Goal: Information Seeking & Learning: Learn about a topic

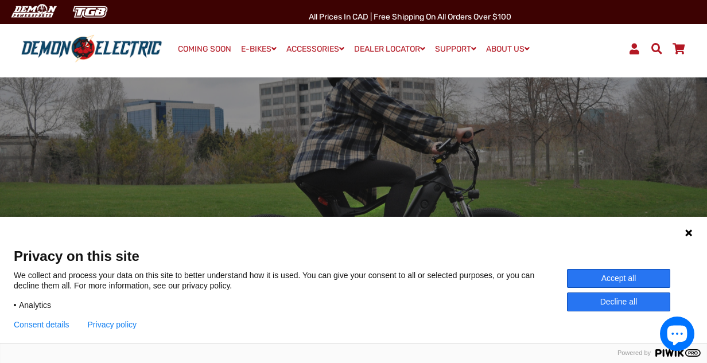
scroll to position [47, 0]
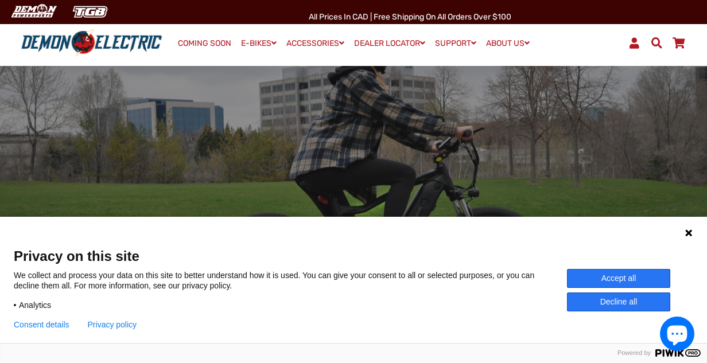
click at [689, 235] on icon at bounding box center [688, 232] width 9 height 9
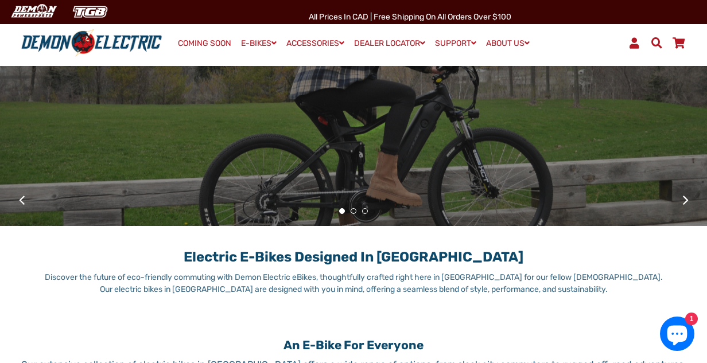
scroll to position [145, 0]
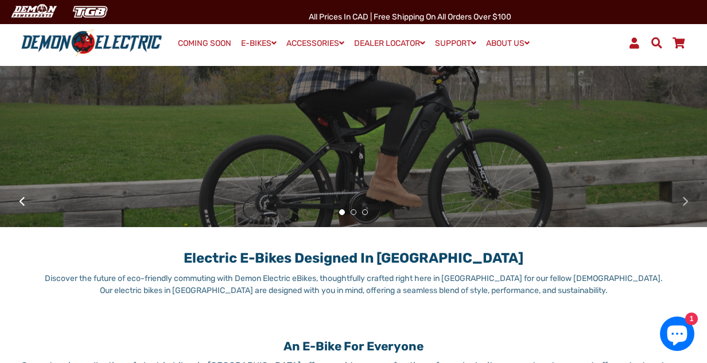
click at [683, 200] on button at bounding box center [685, 201] width 20 height 20
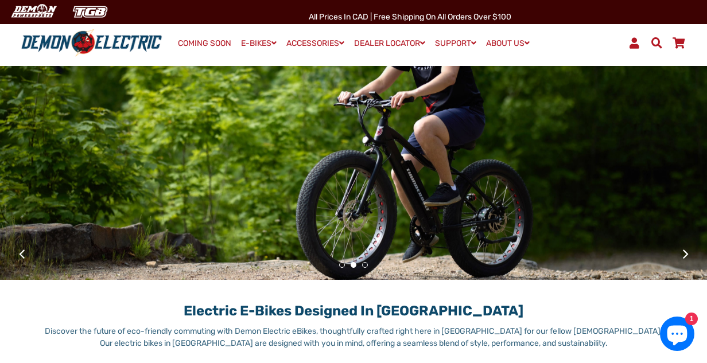
scroll to position [91, 0]
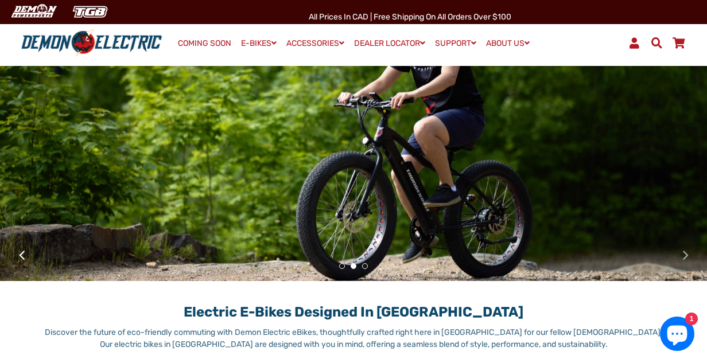
click at [685, 253] on button at bounding box center [685, 255] width 20 height 20
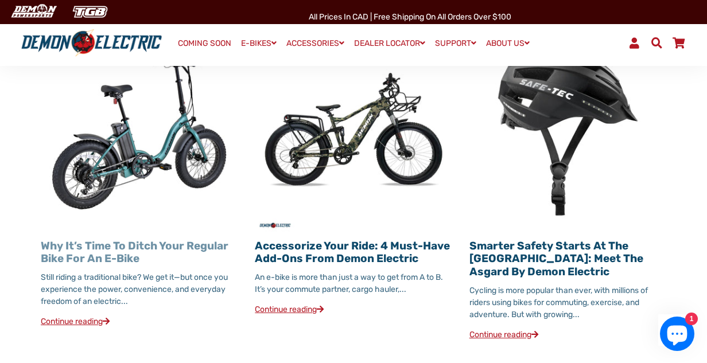
scroll to position [1228, 0]
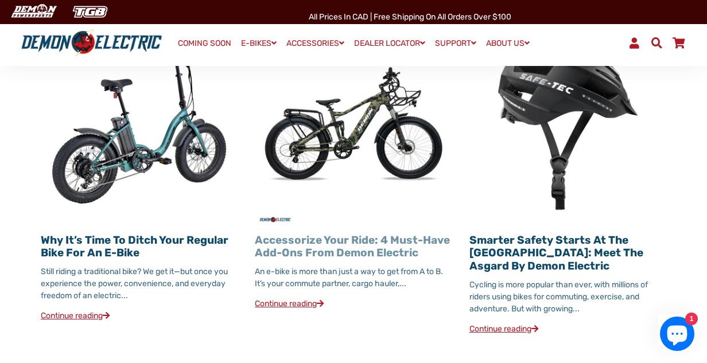
click at [327, 240] on link "Accessorize Your Ride: 4 Must-Have Add-Ons from Demon Electric" at bounding box center [352, 247] width 195 height 26
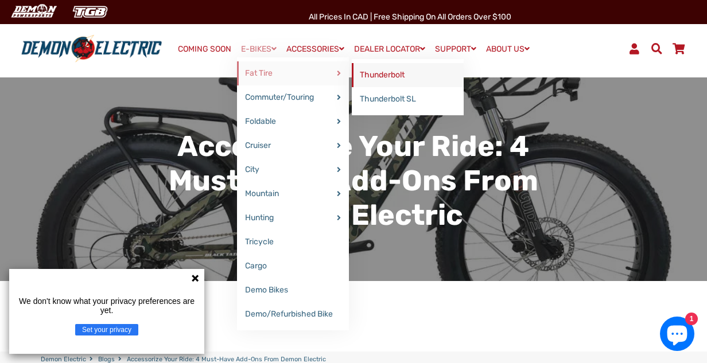
click at [379, 76] on link "Thunderbolt" at bounding box center [408, 75] width 112 height 24
click at [376, 97] on link "Thunderbolt SL" at bounding box center [408, 99] width 112 height 24
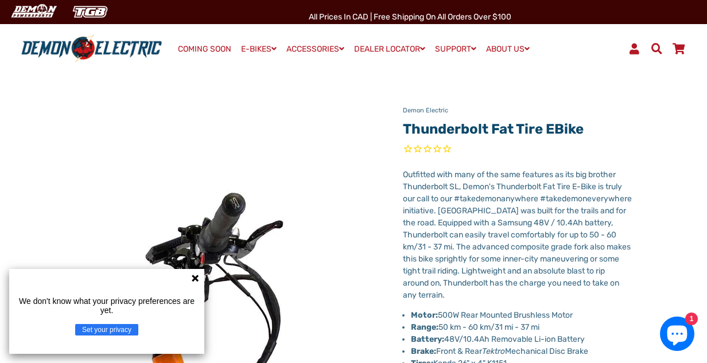
scroll to position [17, 0]
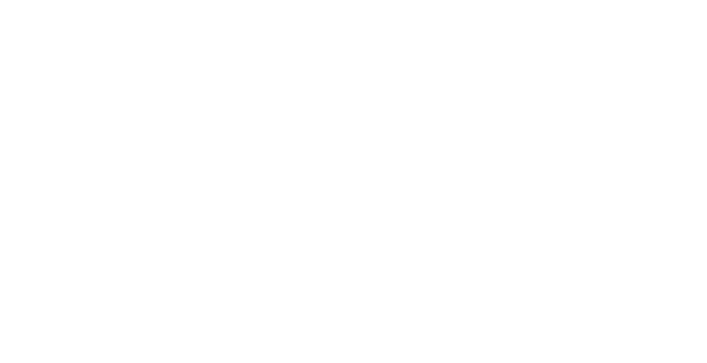
select select "******"
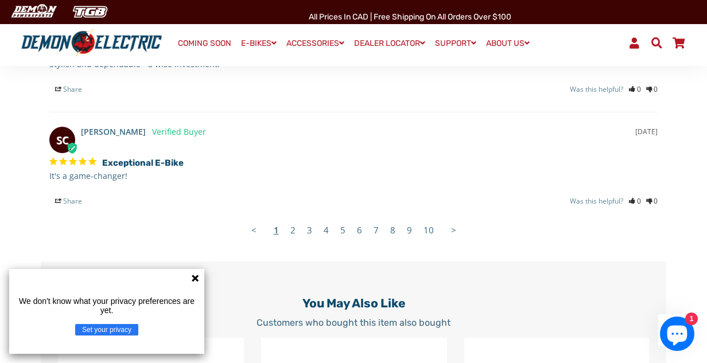
scroll to position [2197, 3]
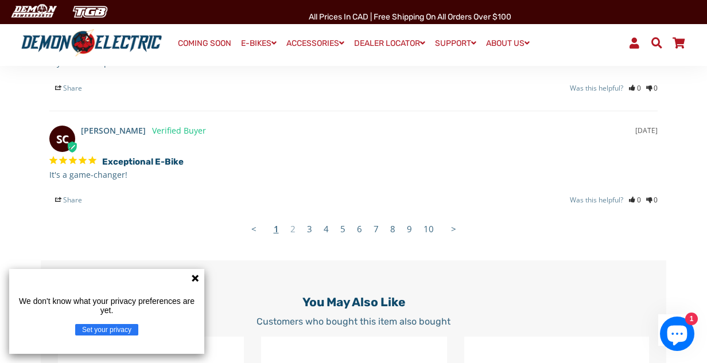
click at [290, 234] on link "2" at bounding box center [293, 228] width 17 height 23
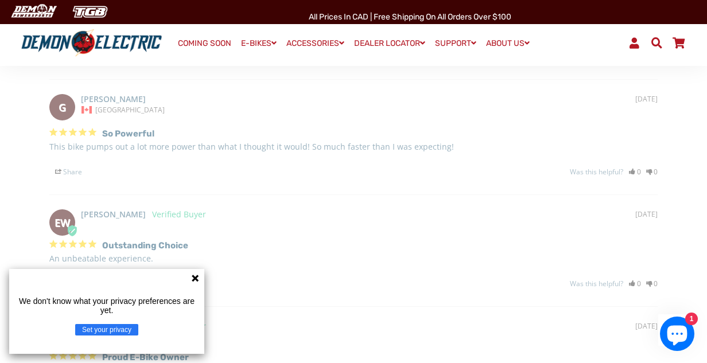
scroll to position [1858, 3]
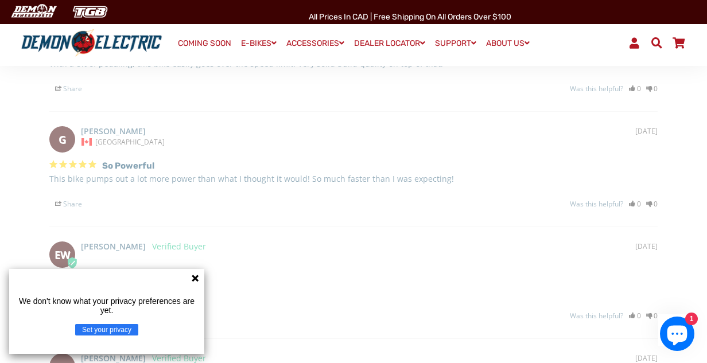
select select "******"
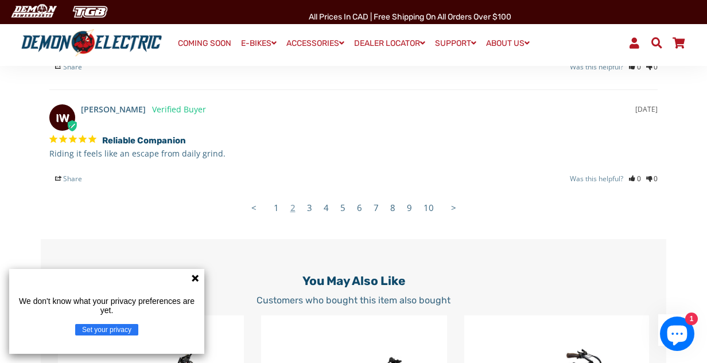
scroll to position [2212, 3]
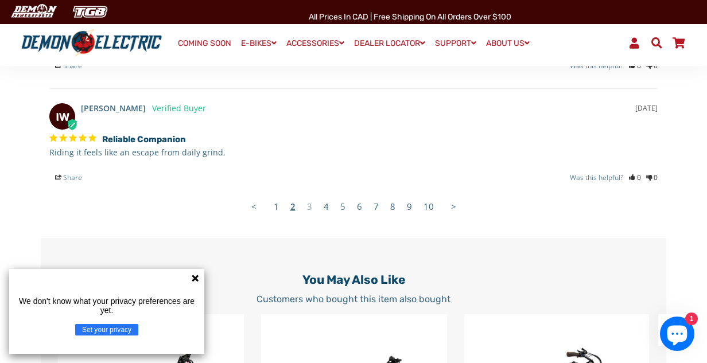
click at [307, 213] on link "3" at bounding box center [309, 206] width 17 height 23
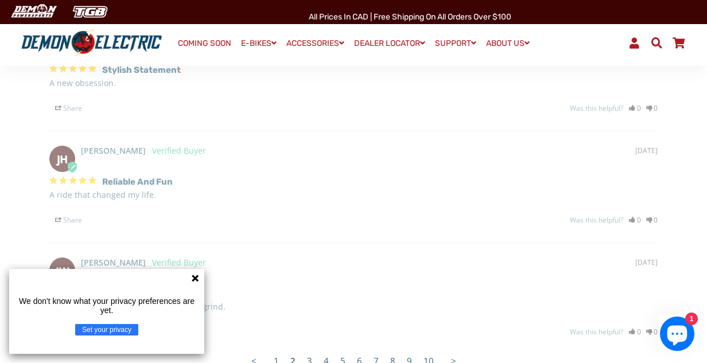
select select "******"
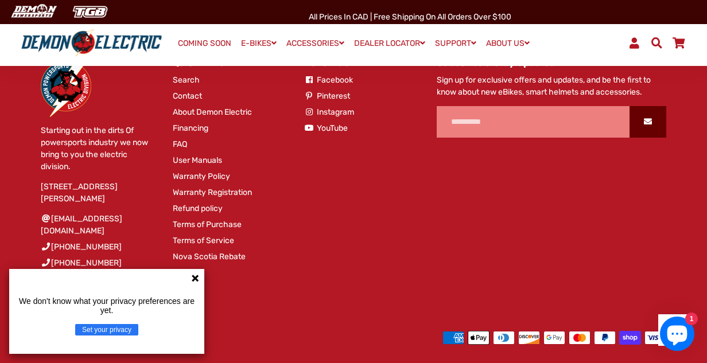
scroll to position [3361, 3]
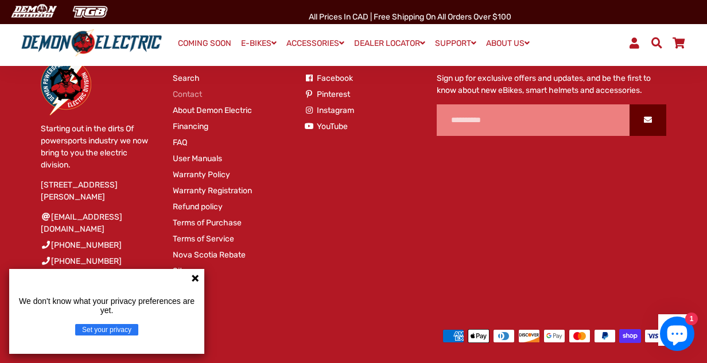
click at [190, 100] on link "Contact" at bounding box center [187, 94] width 29 height 12
click at [182, 149] on link "FAQ" at bounding box center [180, 143] width 14 height 12
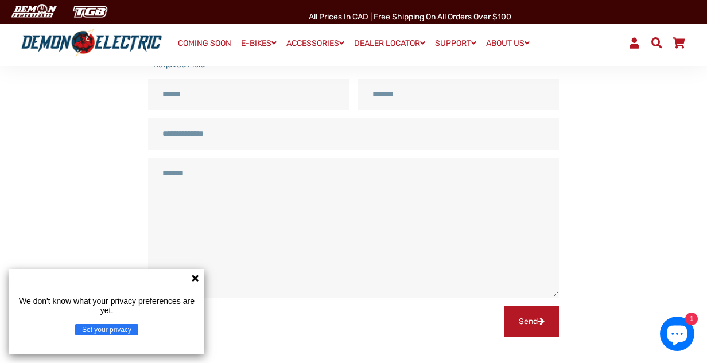
scroll to position [176, 0]
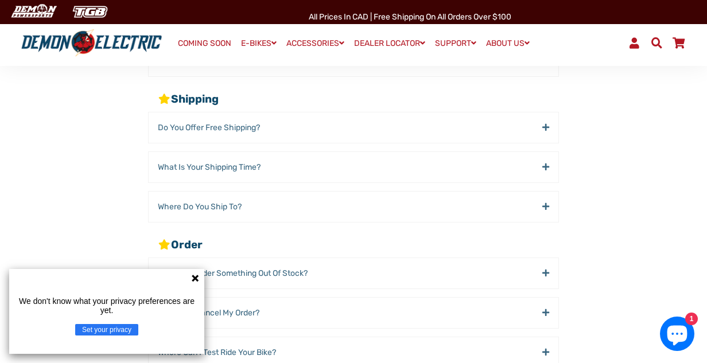
scroll to position [140, 0]
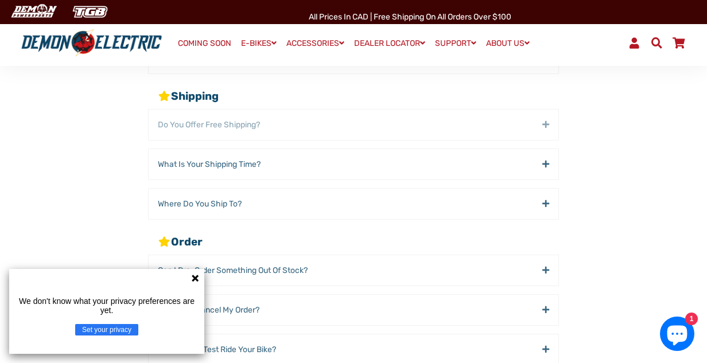
click at [215, 127] on span "Do You offer Free Shipping?" at bounding box center [209, 125] width 102 height 12
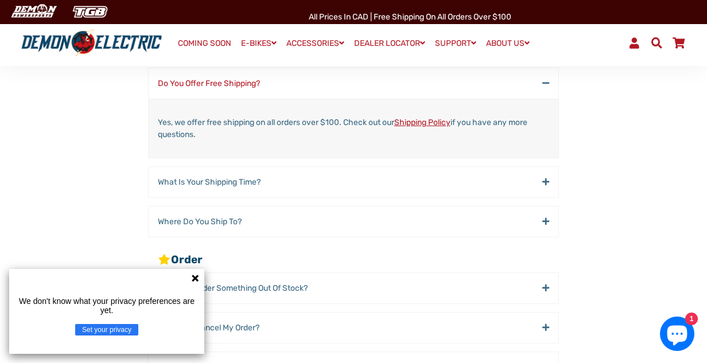
scroll to position [184, 0]
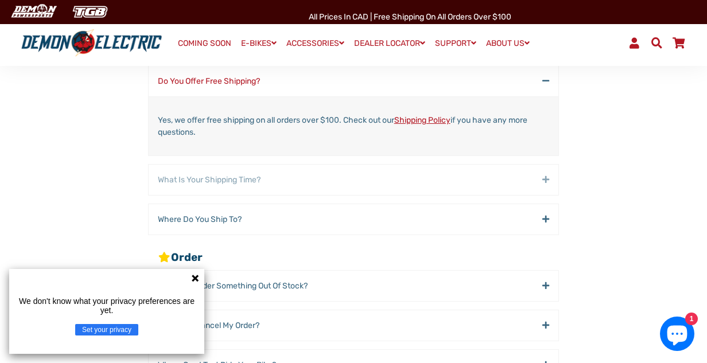
click at [205, 177] on span "What is your Shipping time?" at bounding box center [209, 180] width 103 height 12
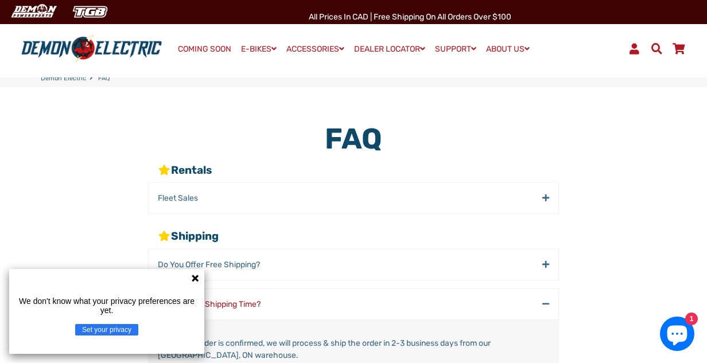
scroll to position [0, 0]
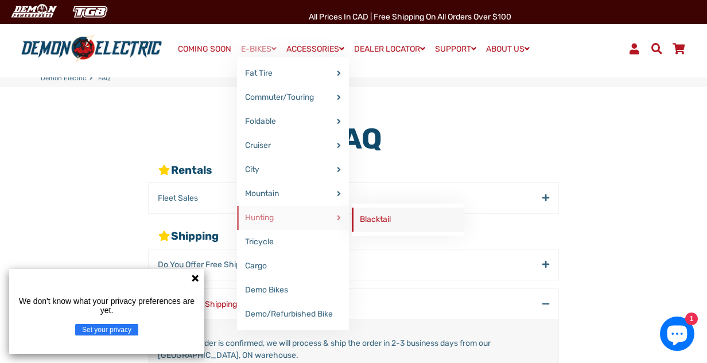
click at [364, 216] on link "Blacktail" at bounding box center [408, 220] width 112 height 24
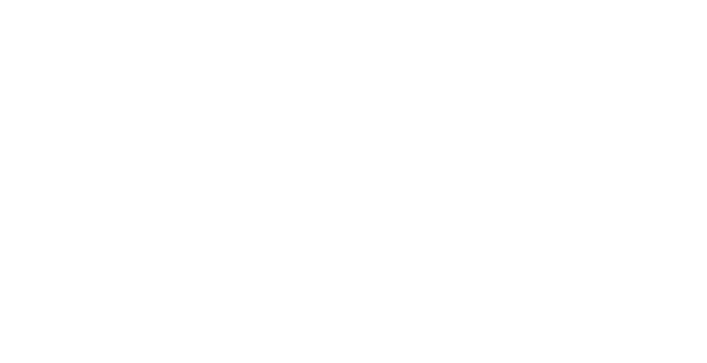
select select "******"
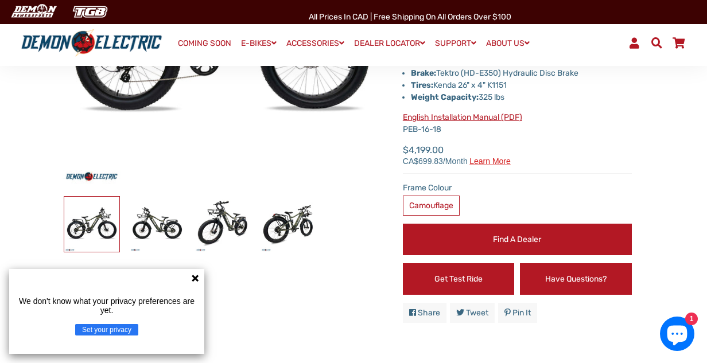
scroll to position [260, 3]
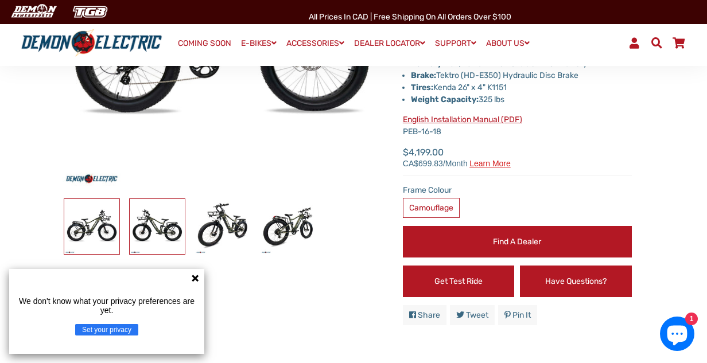
click at [143, 227] on img at bounding box center [157, 226] width 55 height 55
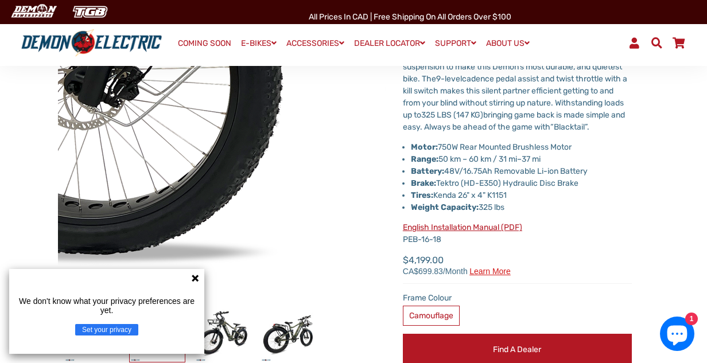
scroll to position [164, 3]
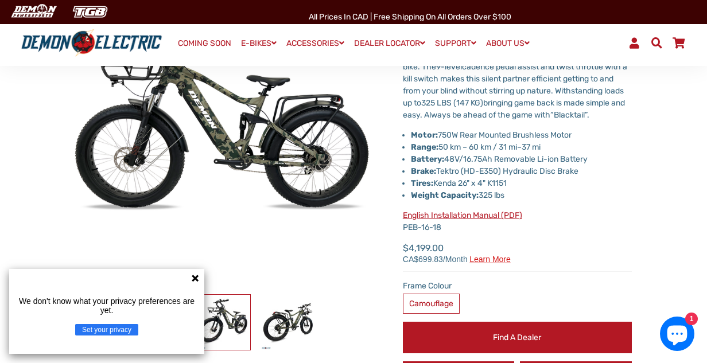
click at [222, 305] on img at bounding box center [222, 322] width 55 height 55
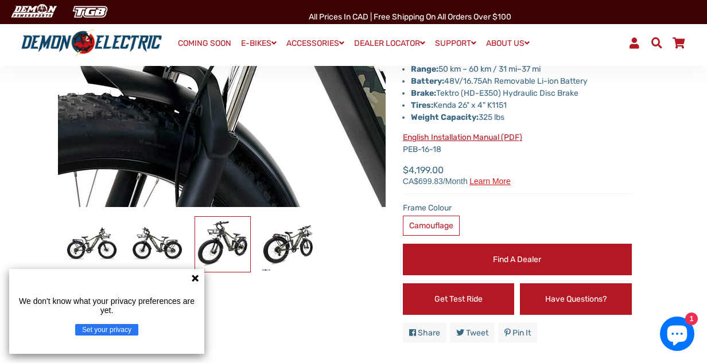
scroll to position [244, 3]
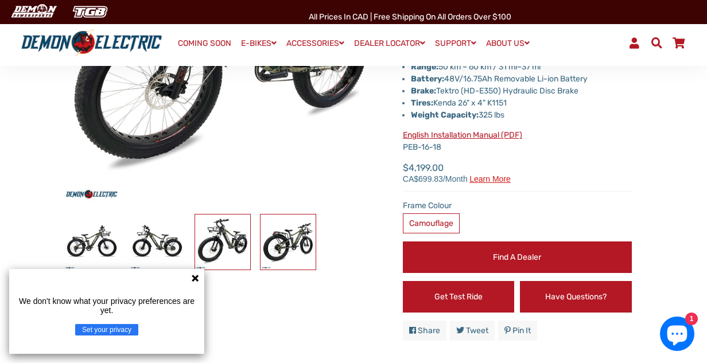
click at [282, 243] on img at bounding box center [287, 242] width 55 height 55
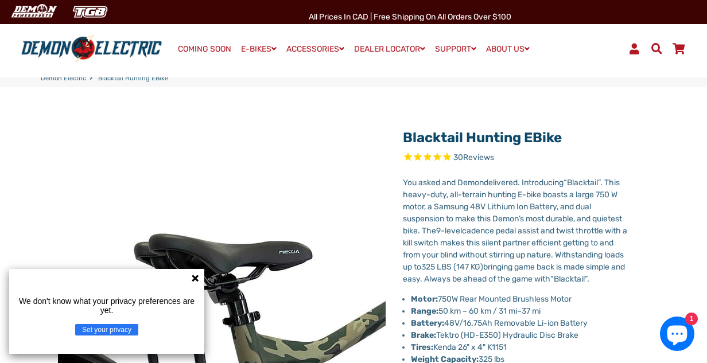
scroll to position [0, 3]
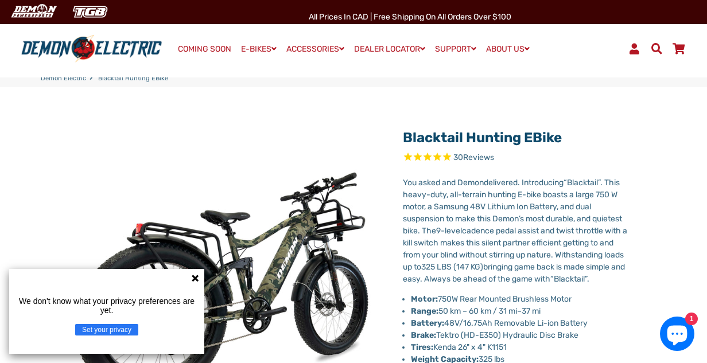
click at [468, 157] on span "Reviews" at bounding box center [478, 158] width 31 height 10
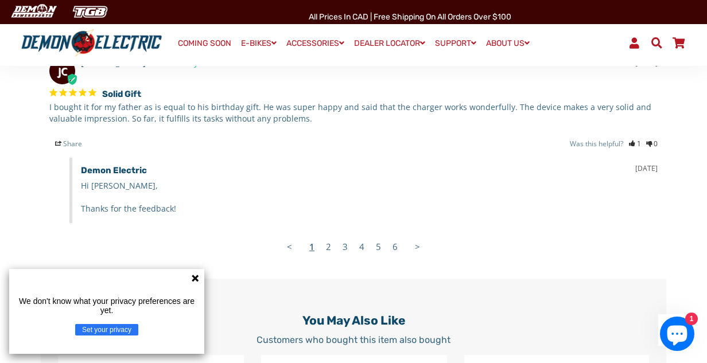
scroll to position [2508, 3]
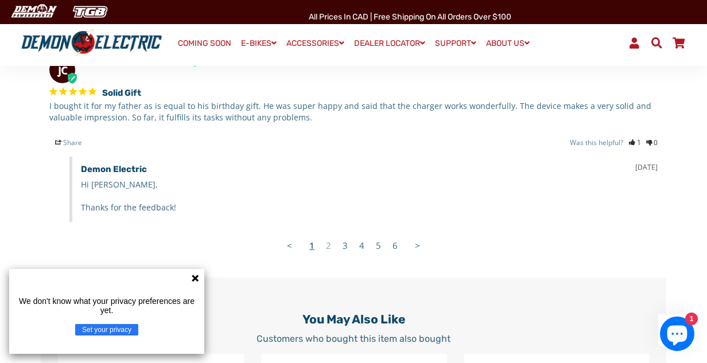
click at [322, 257] on link "2" at bounding box center [328, 245] width 17 height 23
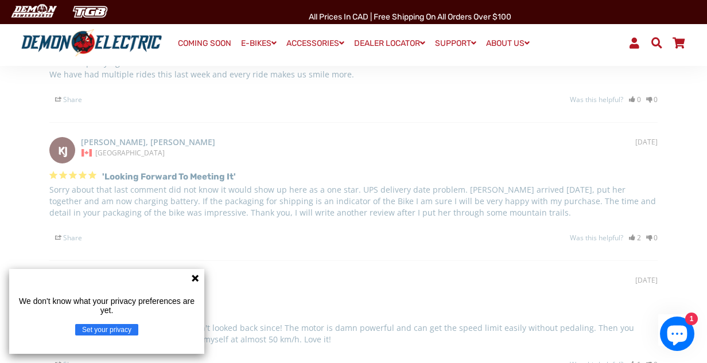
select select "******"
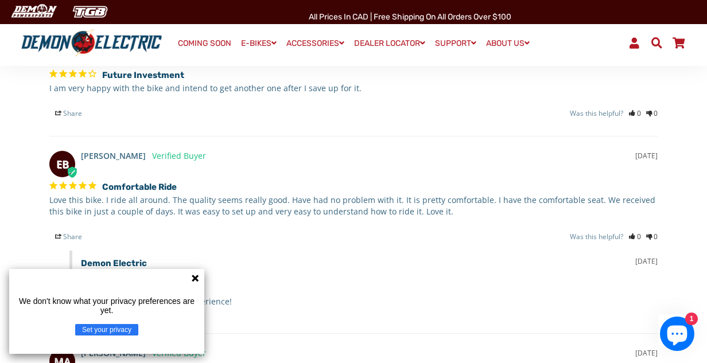
scroll to position [1984, 3]
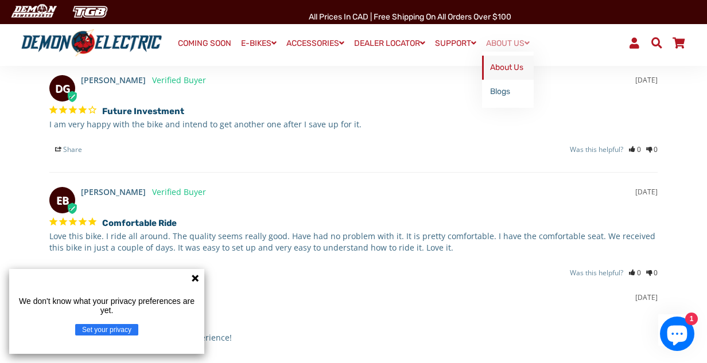
click at [508, 64] on link "About Us" at bounding box center [508, 68] width 52 height 24
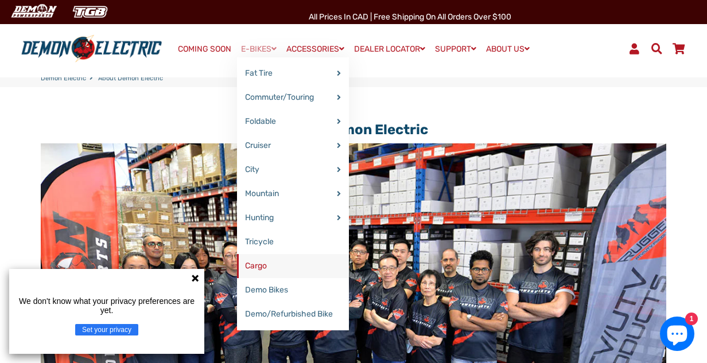
click at [252, 267] on link "Cargo" at bounding box center [293, 266] width 112 height 24
click at [255, 241] on link "Tricycle" at bounding box center [293, 242] width 112 height 24
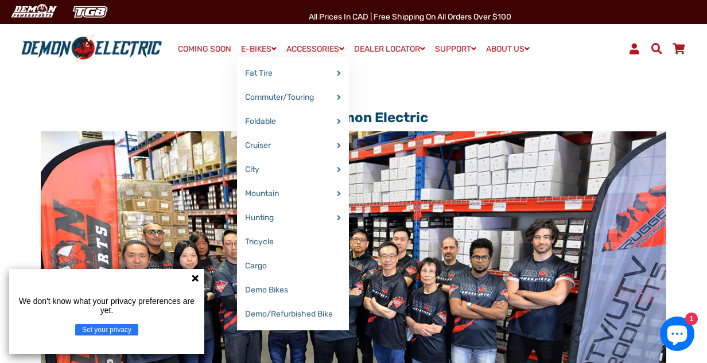
scroll to position [13, 0]
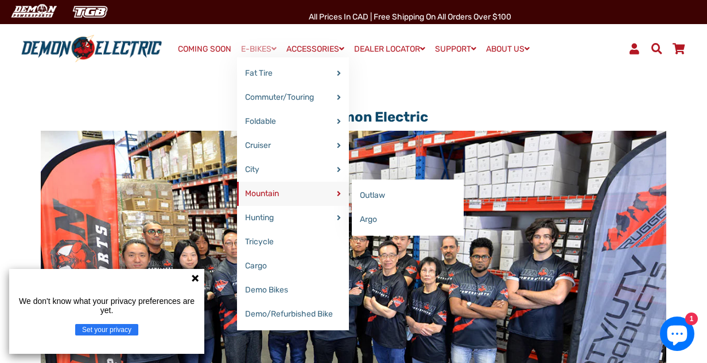
click at [260, 196] on link "Mountain" at bounding box center [293, 194] width 112 height 24
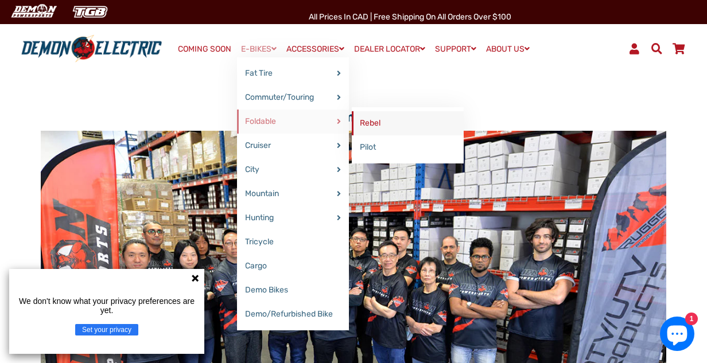
click at [376, 123] on link "Rebel" at bounding box center [408, 123] width 112 height 24
click at [367, 146] on link "Pilot" at bounding box center [408, 147] width 112 height 24
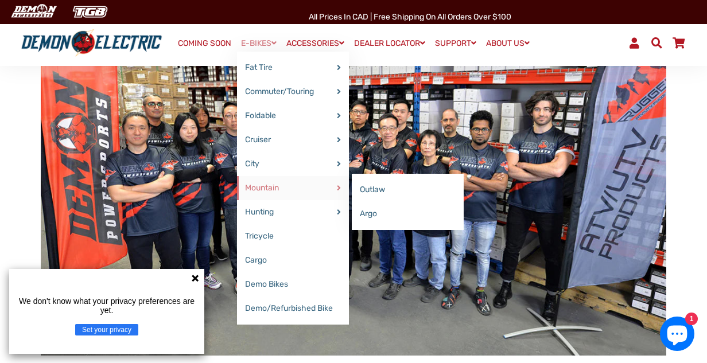
scroll to position [141, 0]
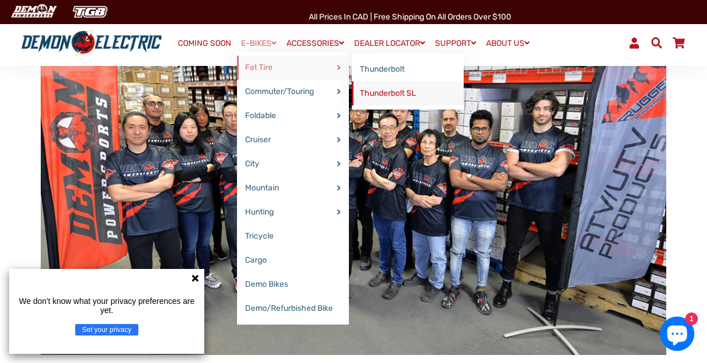
click at [371, 93] on link "Thunderbolt SL" at bounding box center [408, 93] width 112 height 24
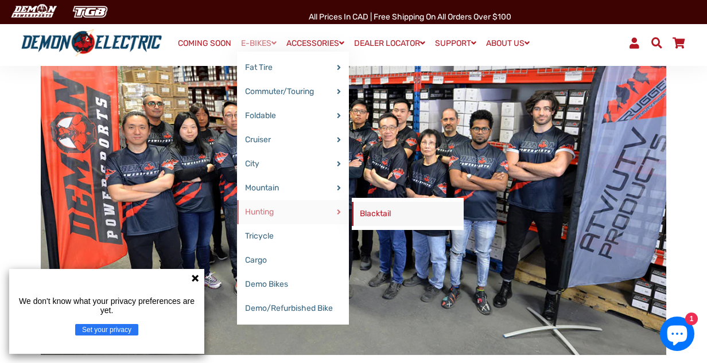
click at [368, 214] on link "Blacktail" at bounding box center [408, 214] width 112 height 24
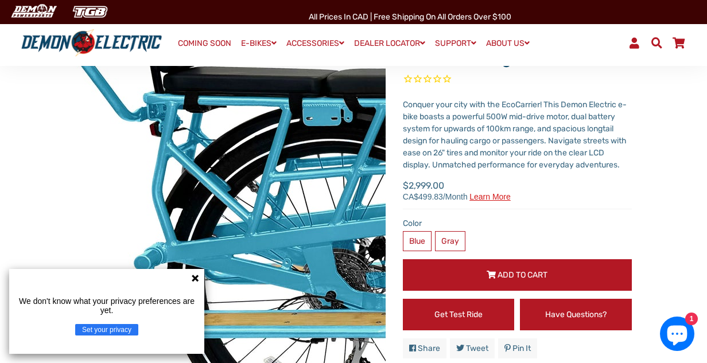
scroll to position [80, 0]
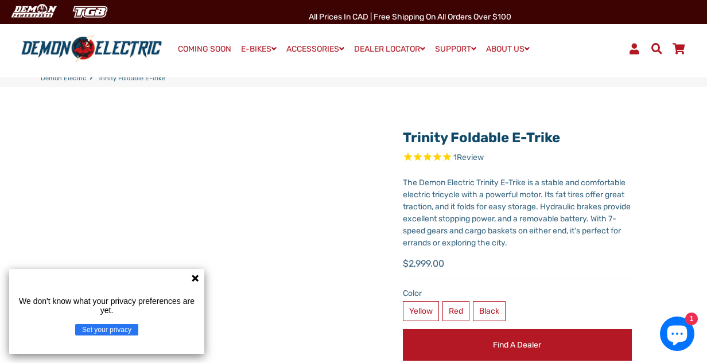
select select "******"
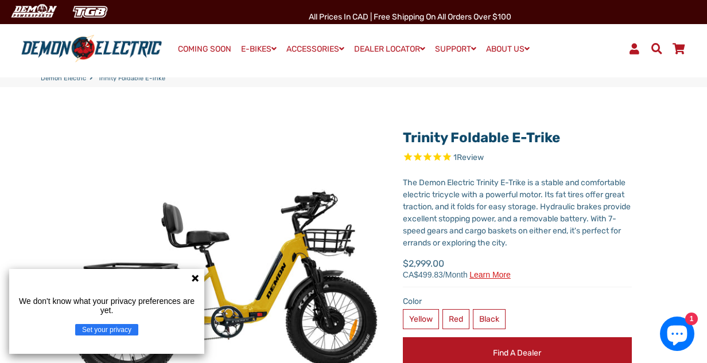
click at [196, 276] on icon at bounding box center [194, 278] width 9 height 9
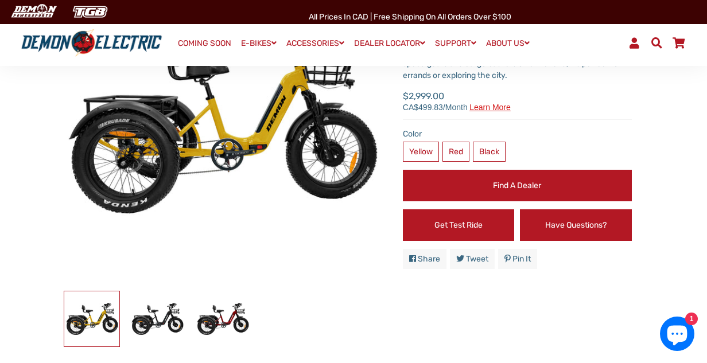
scroll to position [163, 1]
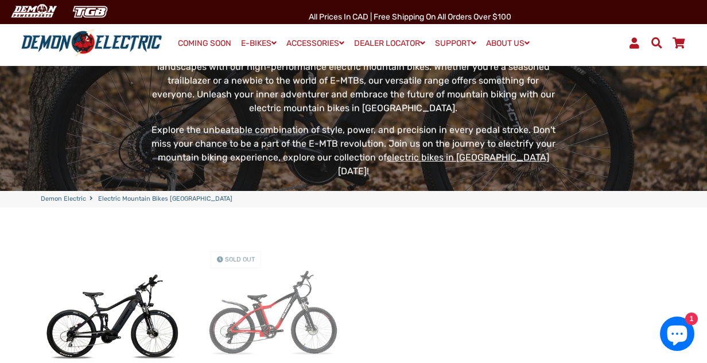
scroll to position [198, 0]
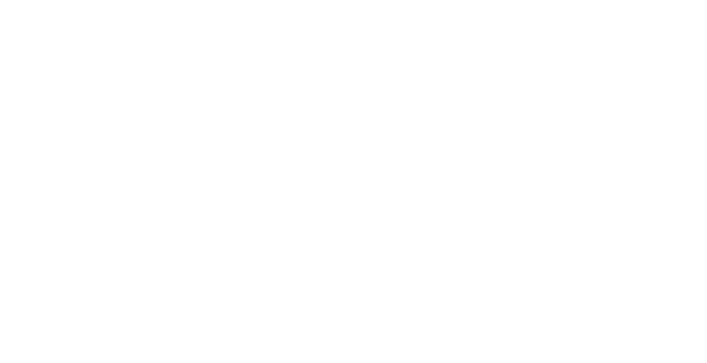
select select "******"
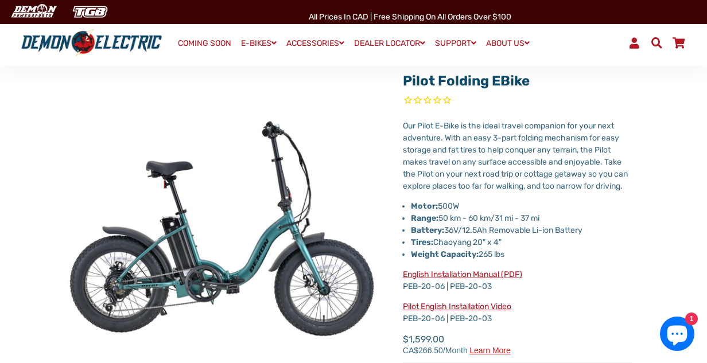
scroll to position [61, 2]
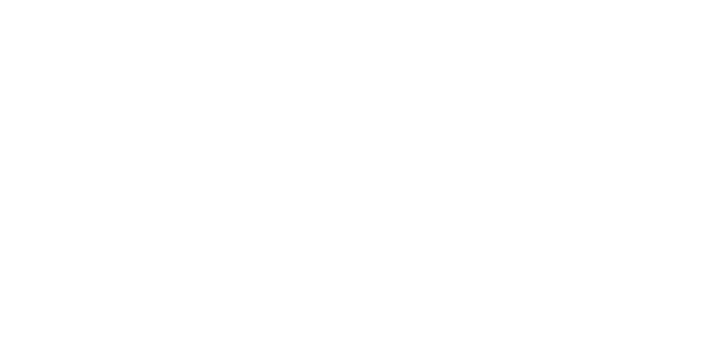
select select "******"
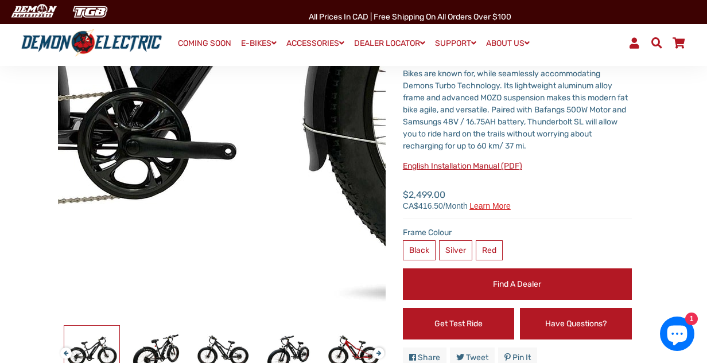
scroll to position [134, 2]
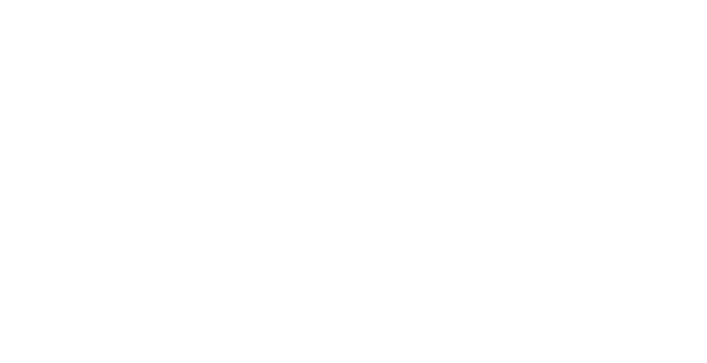
select select "******"
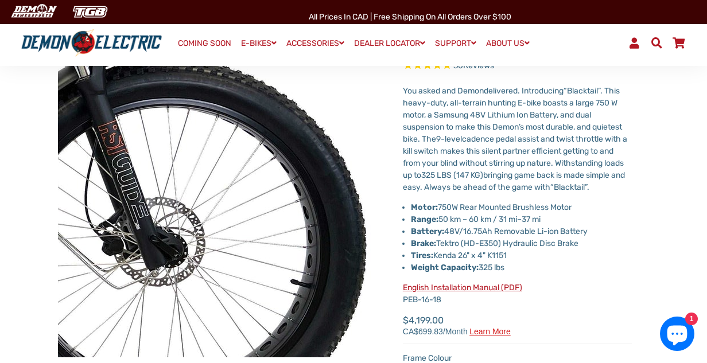
scroll to position [96, 3]
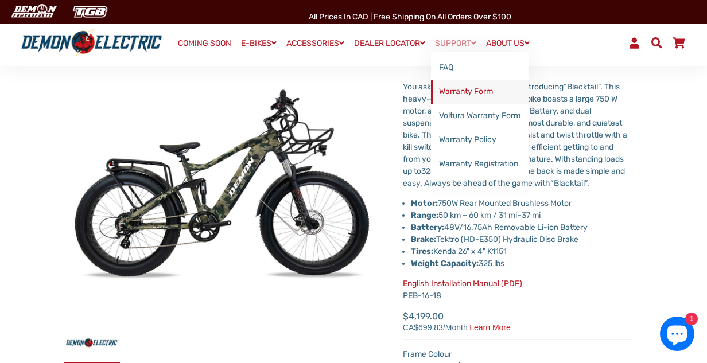
click at [474, 90] on link "Warranty Form" at bounding box center [480, 92] width 98 height 24
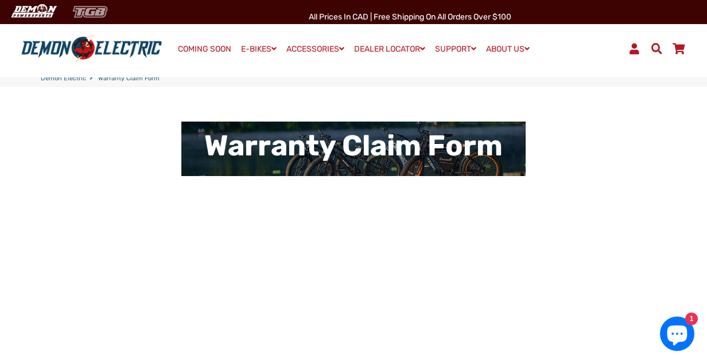
click at [96, 7] on img at bounding box center [90, 11] width 47 height 19
